Goal: Task Accomplishment & Management: Complete application form

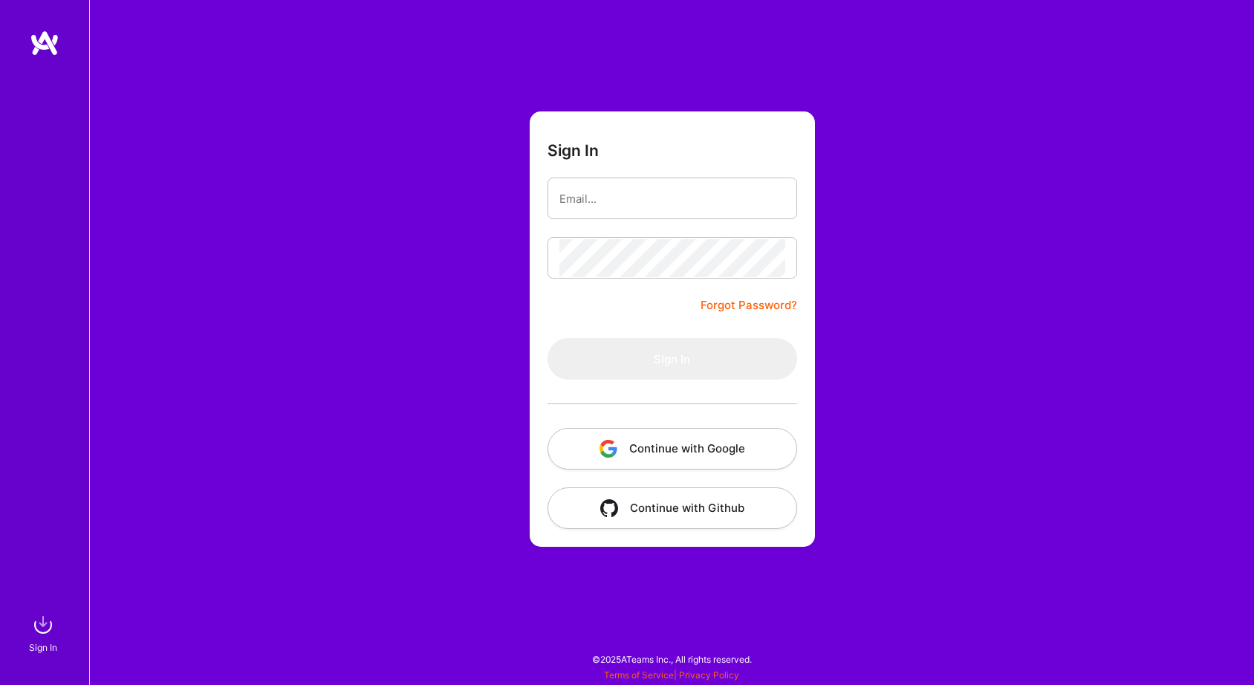
click at [412, 163] on div "Sign In Forgot Password? Sign In Continue with Google Continue with Github" at bounding box center [671, 342] width 1165 height 685
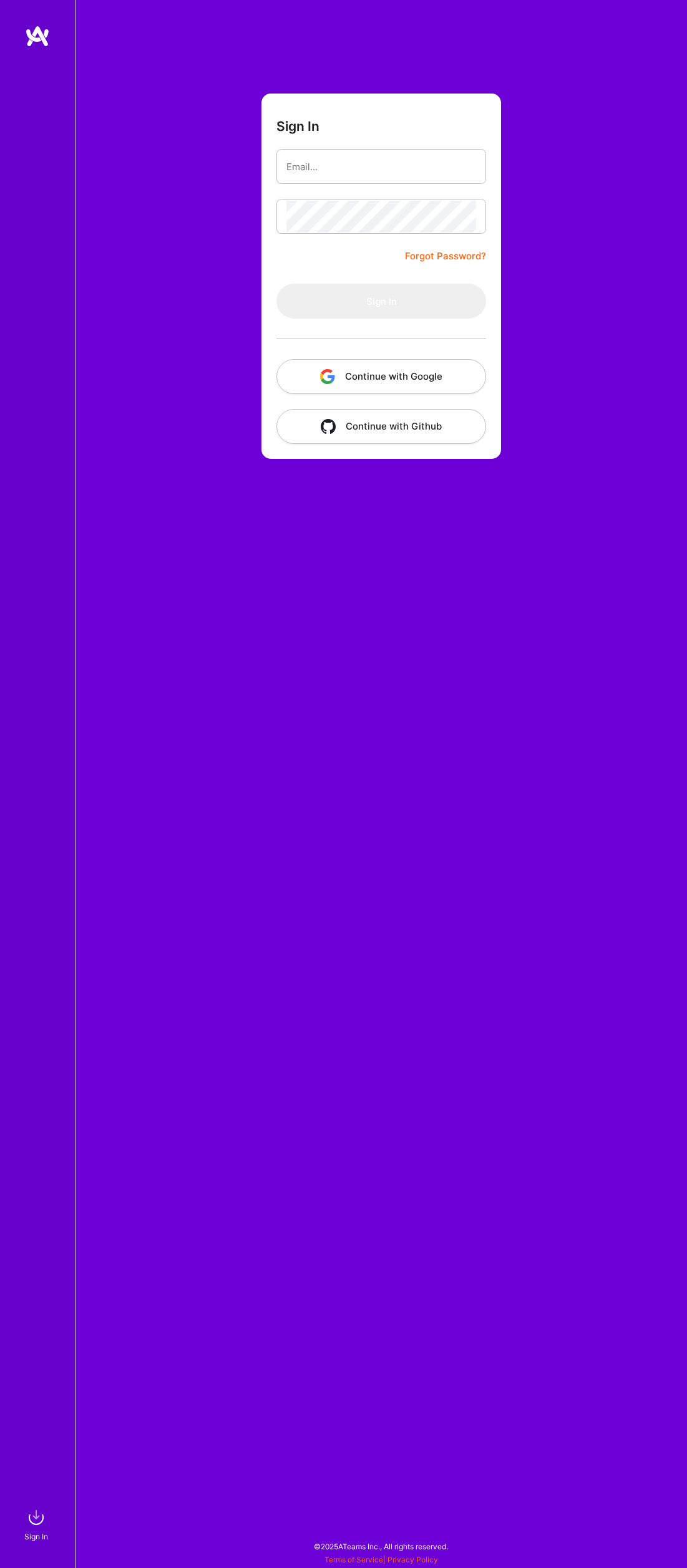
click at [396, 375] on button "Continue with Google" at bounding box center [381, 377] width 210 height 35
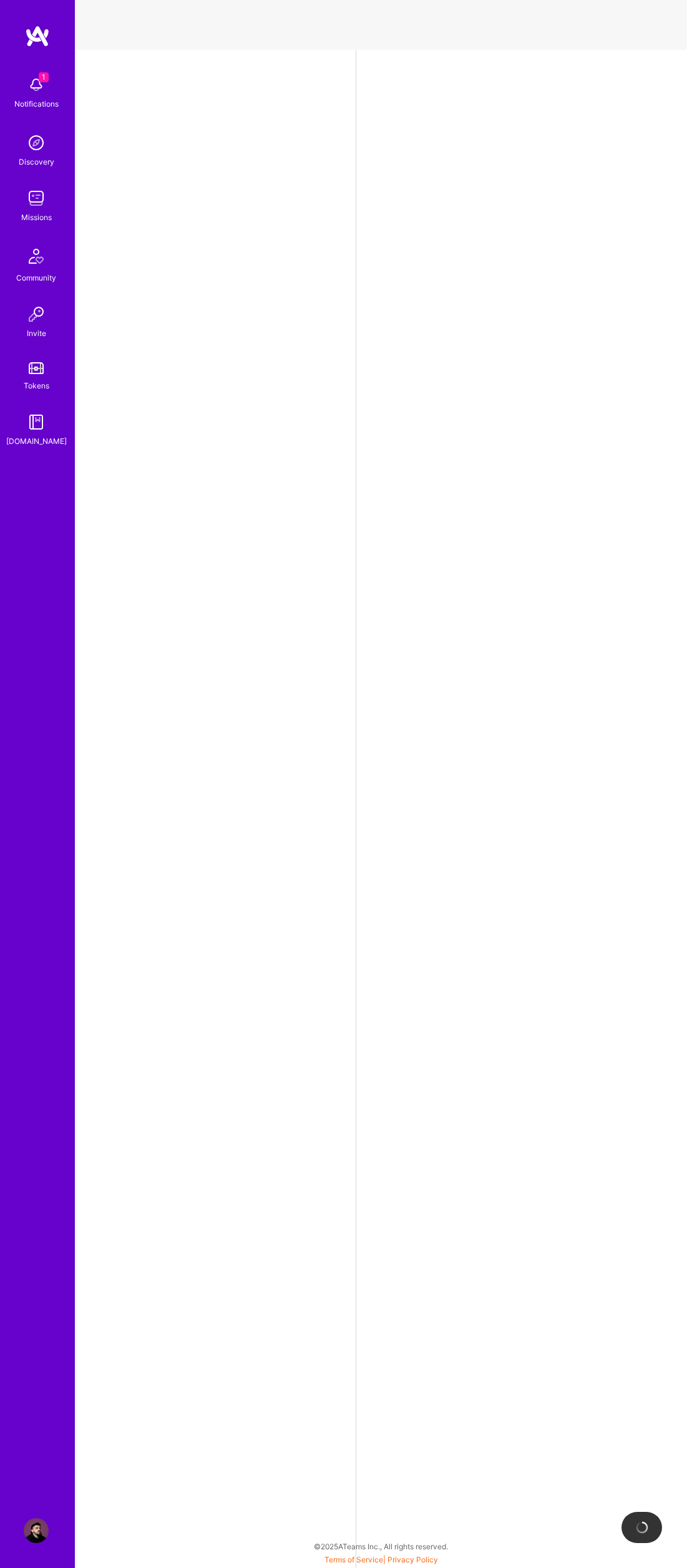
select select "RS"
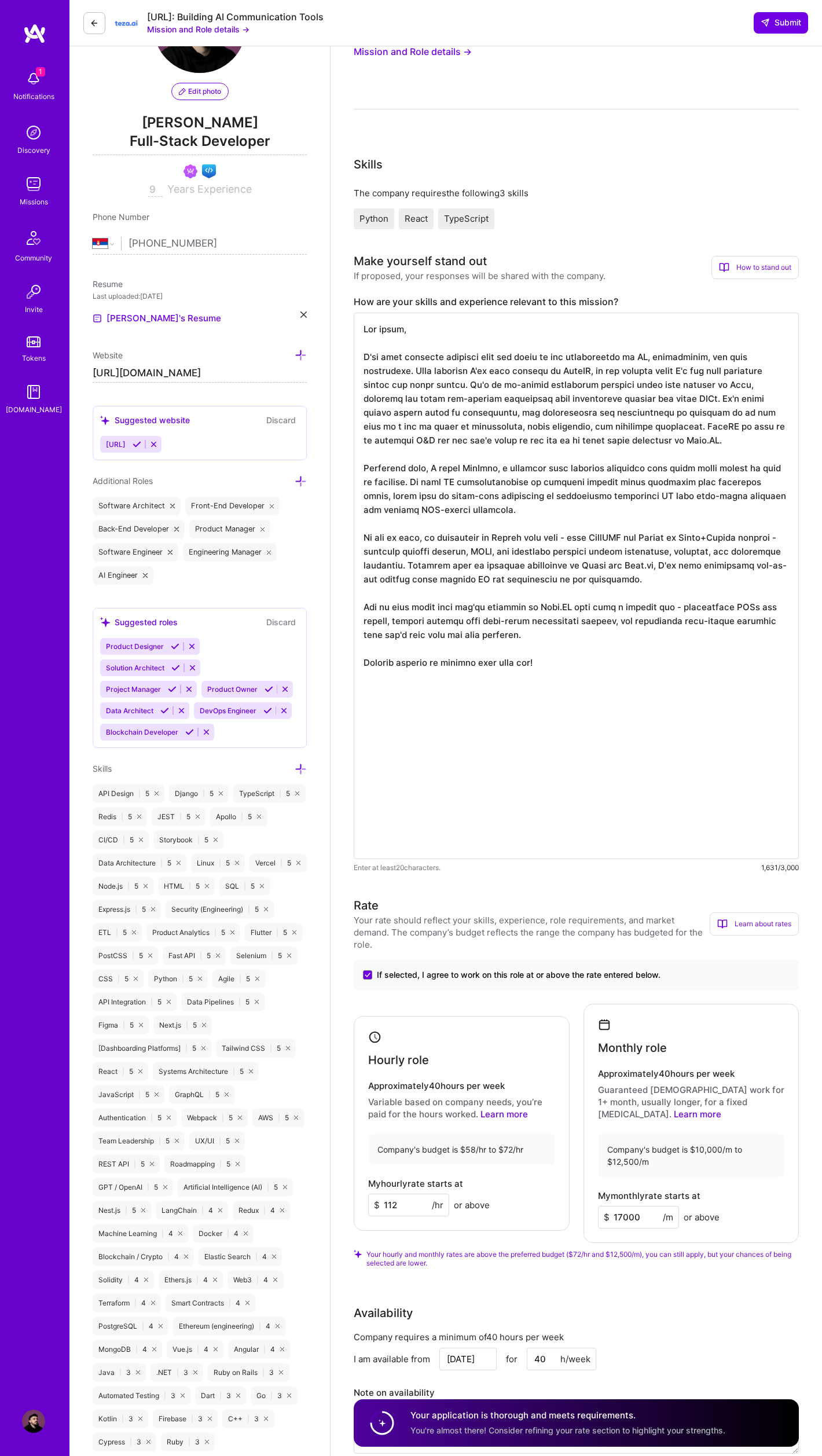
scroll to position [115, 0]
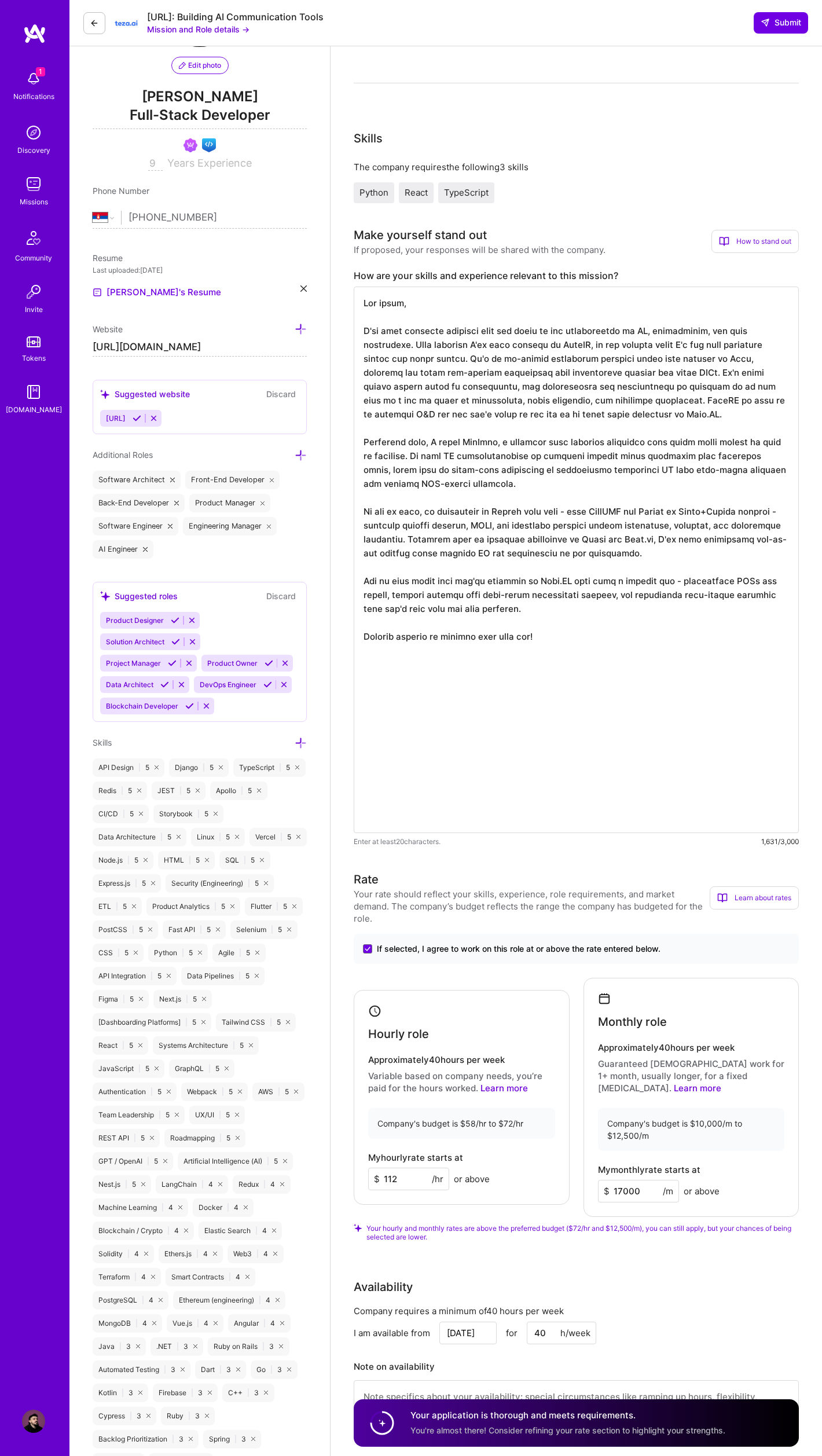
click at [407, 533] on input "112" at bounding box center [408, 1179] width 81 height 23
click at [411, 533] on input "112" at bounding box center [408, 1179] width 81 height 23
click at [410, 533] on input "112" at bounding box center [408, 1179] width 81 height 23
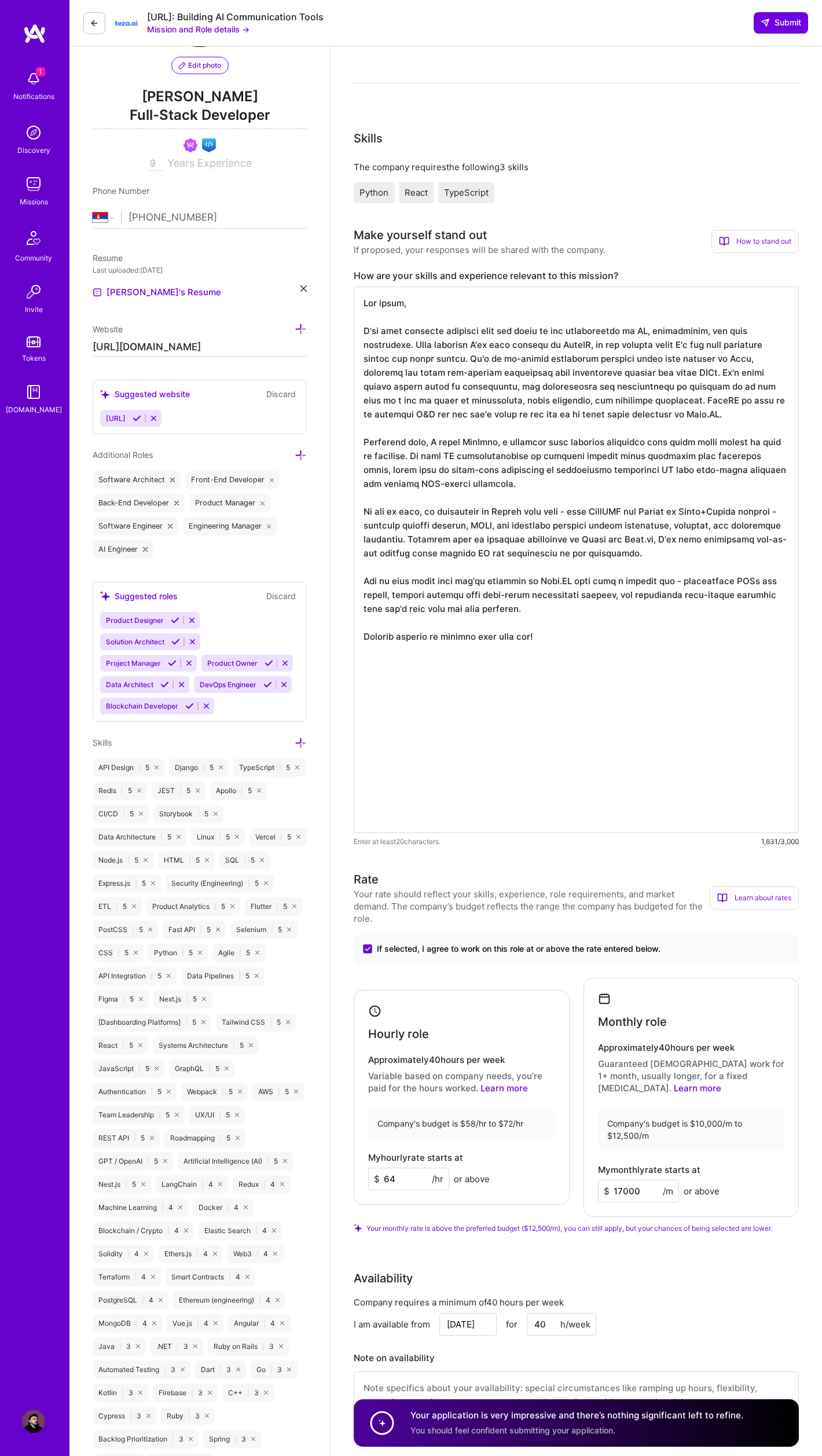
type input "64"
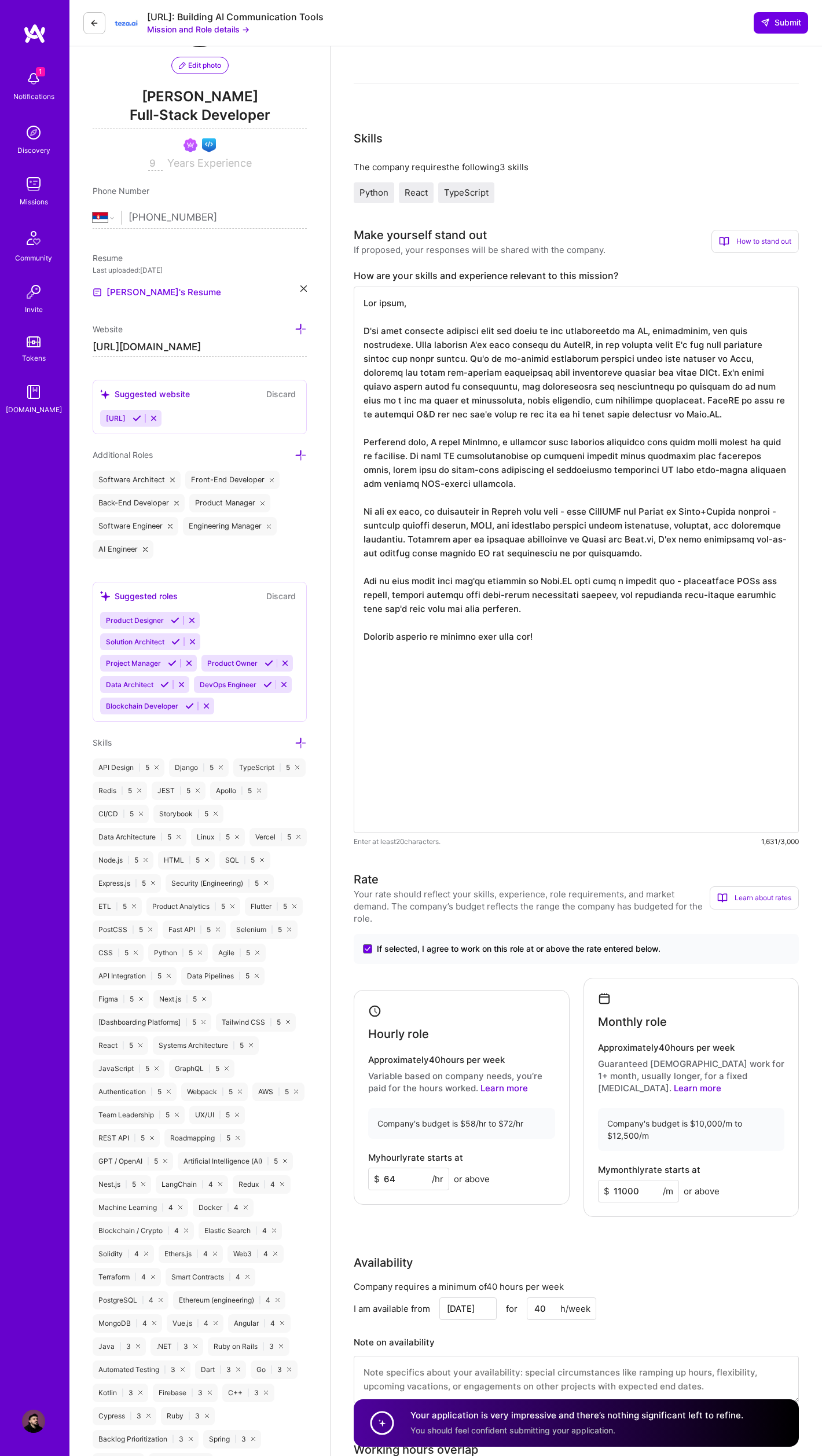
drag, startPoint x: 633, startPoint y: 1190, endPoint x: 584, endPoint y: 1185, distance: 49.3
click at [584, 533] on div "Monthly role Approximately 40 hours per week Guaranteed [DEMOGRAPHIC_DATA] work…" at bounding box center [691, 1097] width 216 height 239
type input "10000"
click at [686, 533] on div "Availability Company requires a minimum of 40 hours per week I am available fro…" at bounding box center [576, 1336] width 445 height 164
click at [796, 21] on span "Submit" at bounding box center [781, 23] width 41 height 12
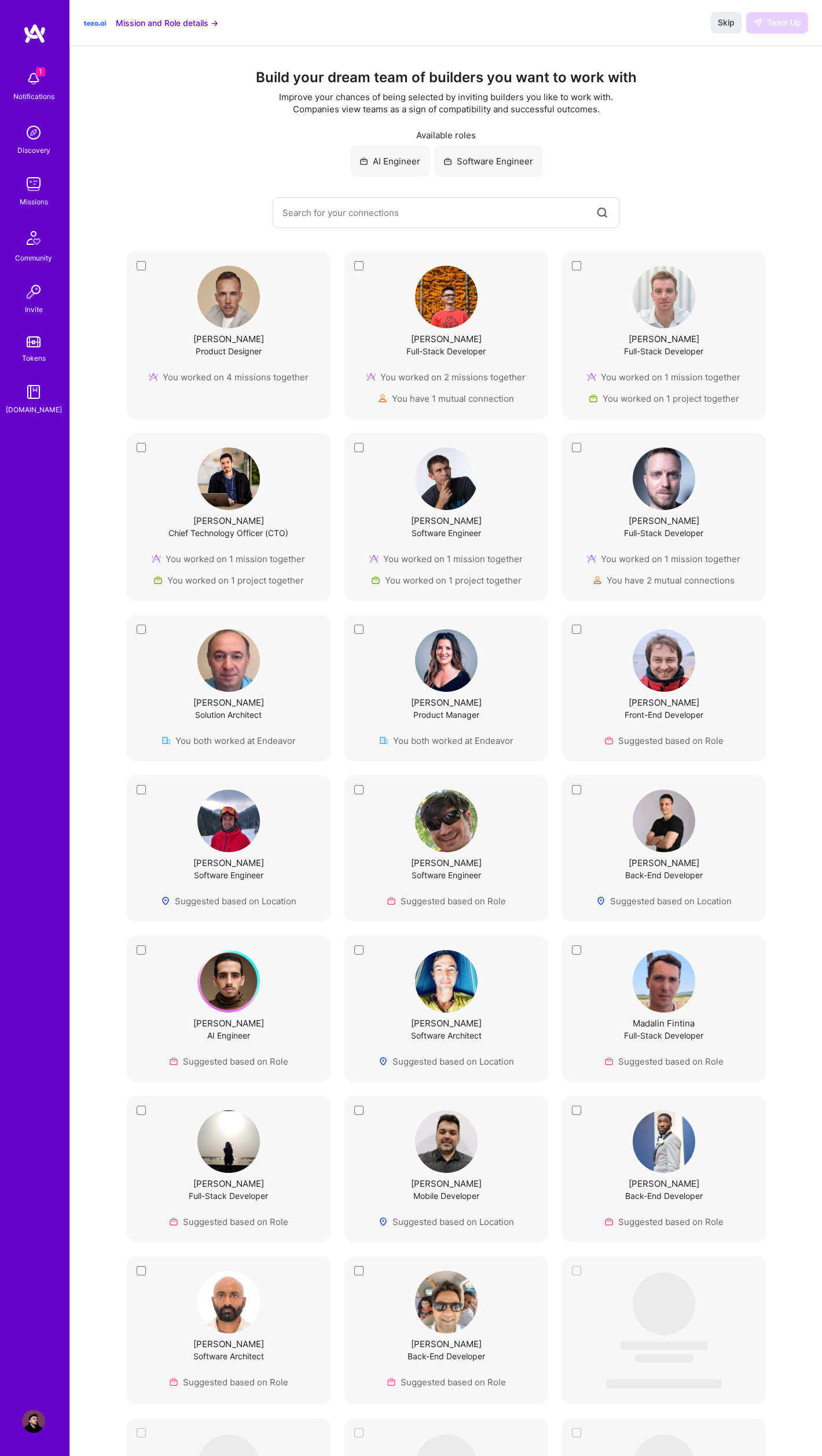
click at [33, 76] on img at bounding box center [34, 79] width 23 height 23
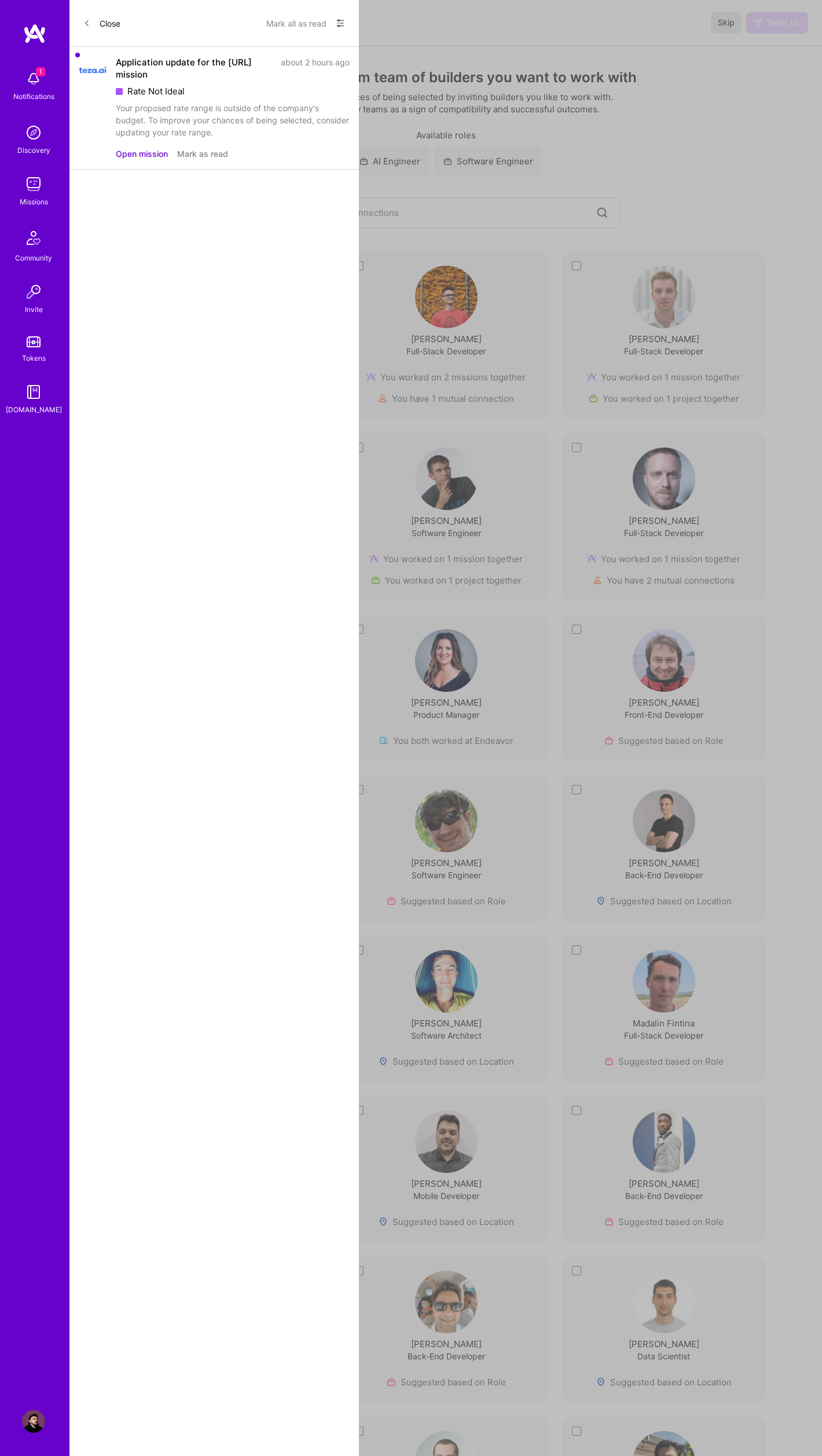
click at [217, 157] on button "Mark as read" at bounding box center [202, 154] width 51 height 12
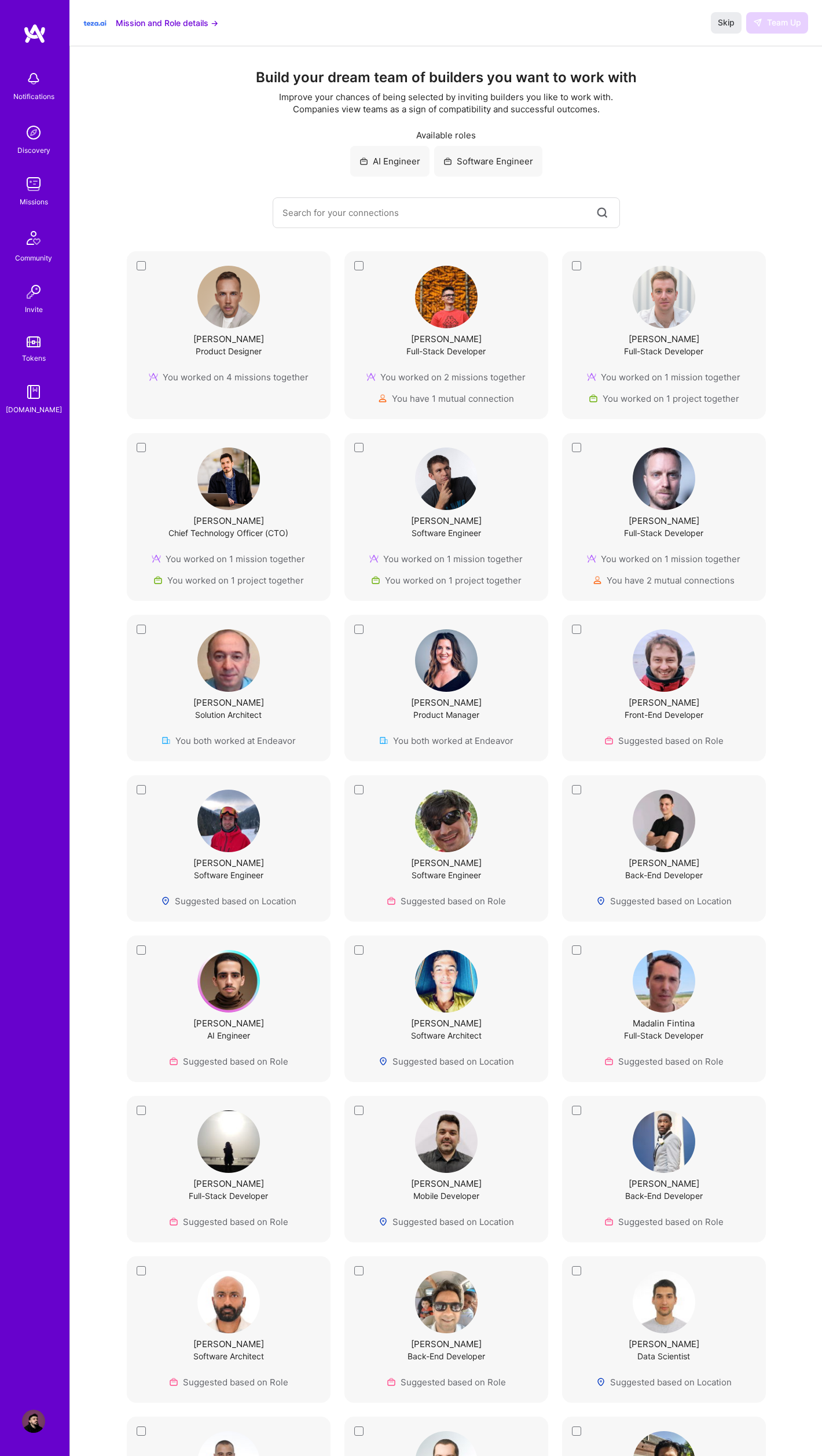
click at [41, 47] on div "Notifications Discovery Missions Community Invite Tokens [DOMAIN_NAME]" at bounding box center [34, 709] width 69 height 1370
